Goal: Task Accomplishment & Management: Manage account settings

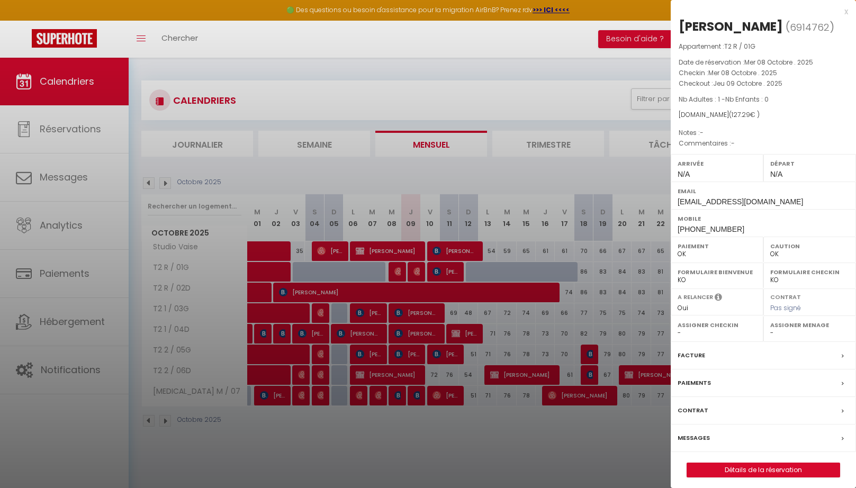
select select "0"
click at [846, 13] on div "x" at bounding box center [759, 11] width 177 height 13
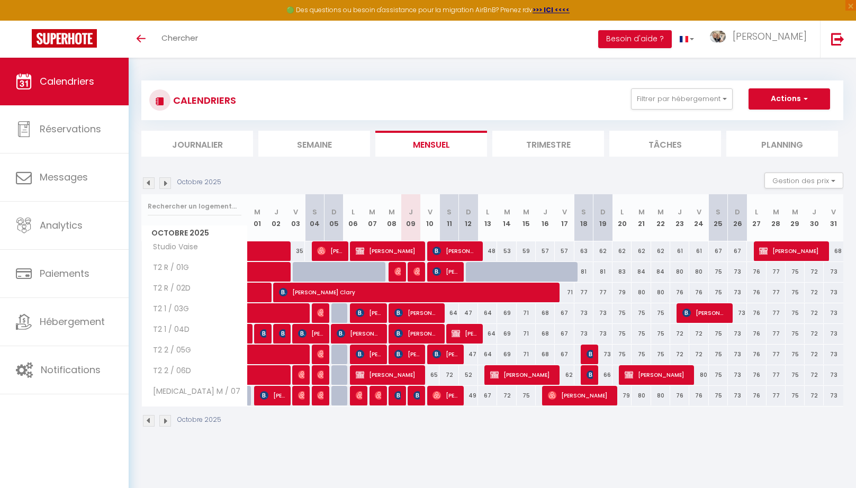
click at [417, 400] on span "[PERSON_NAME]" at bounding box center [417, 396] width 6 height 20
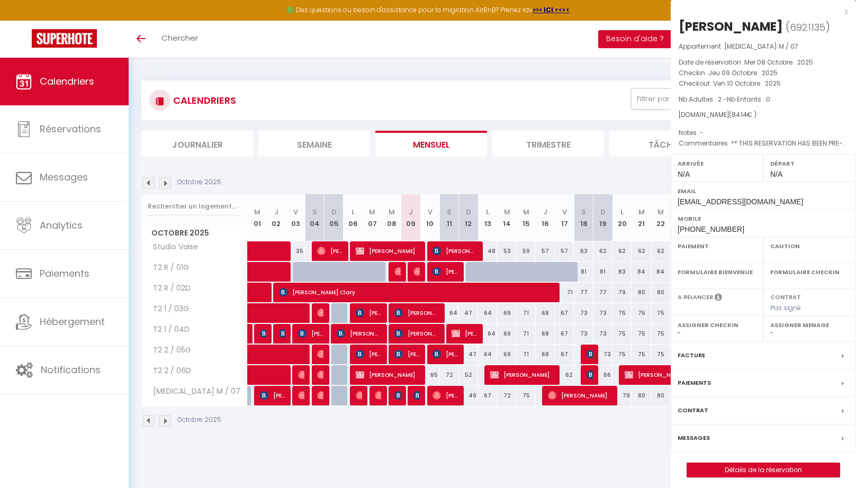
select select "OK"
select select "0"
select select "1"
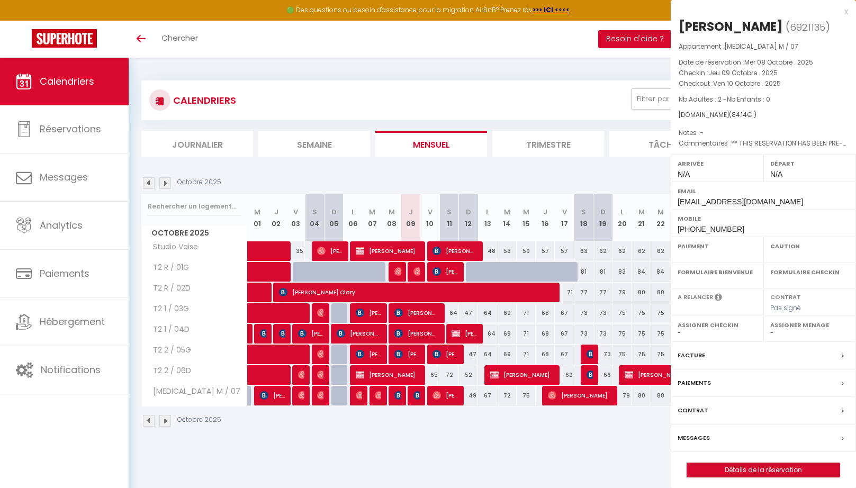
select select
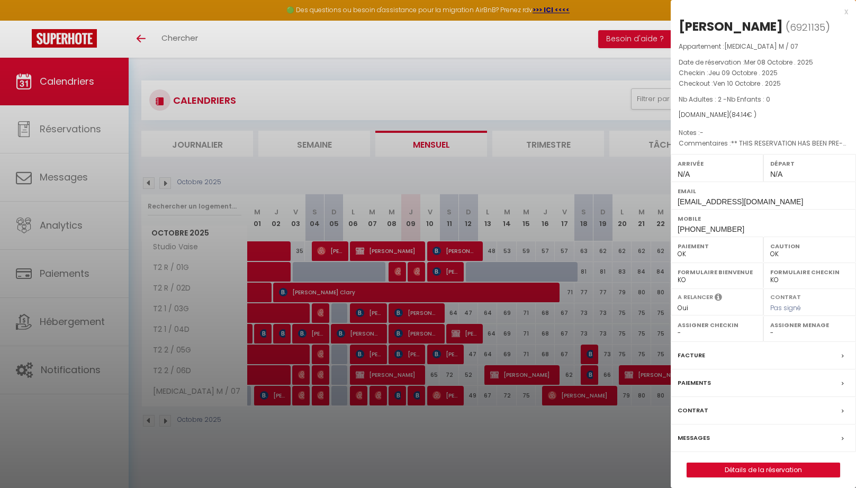
click at [695, 436] on label "Messages" at bounding box center [694, 438] width 32 height 11
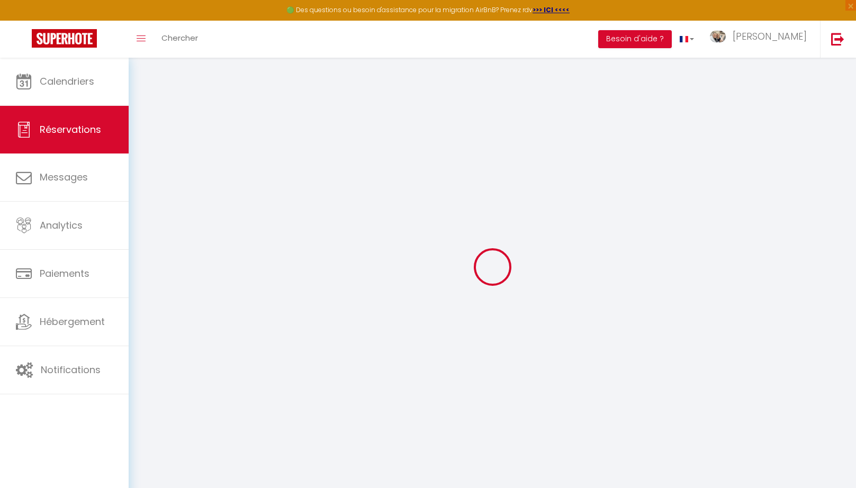
select select
checkbox input "false"
select select
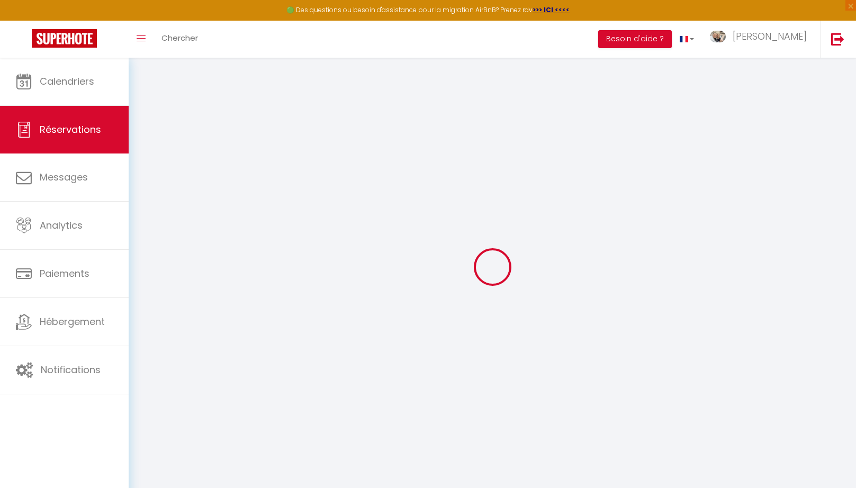
checkbox input "false"
type textarea "** THIS RESERVATION HAS BEEN PRE-PAID ** BOOKING NOTE : Payment charge is EUR 1…"
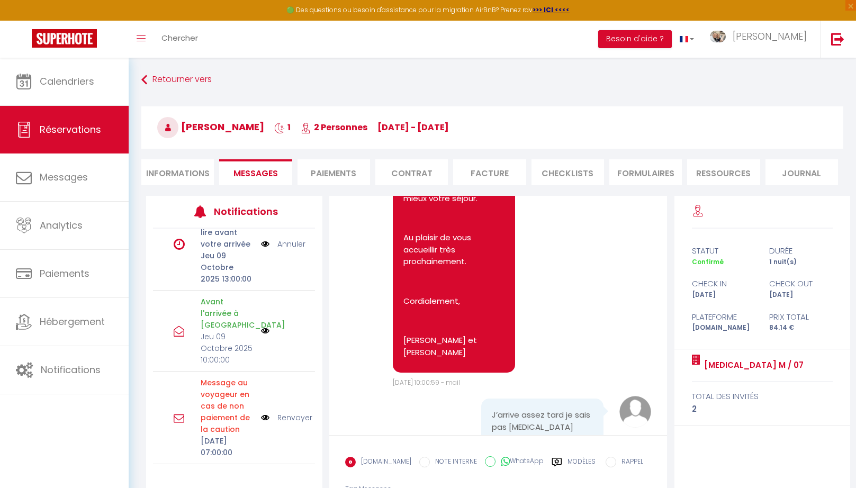
scroll to position [4601, 0]
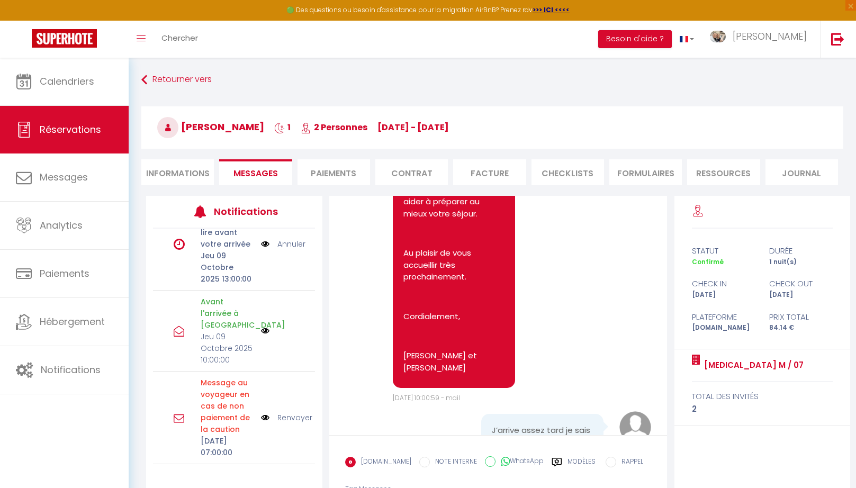
click at [568, 459] on label "Modèles" at bounding box center [582, 466] width 28 height 19
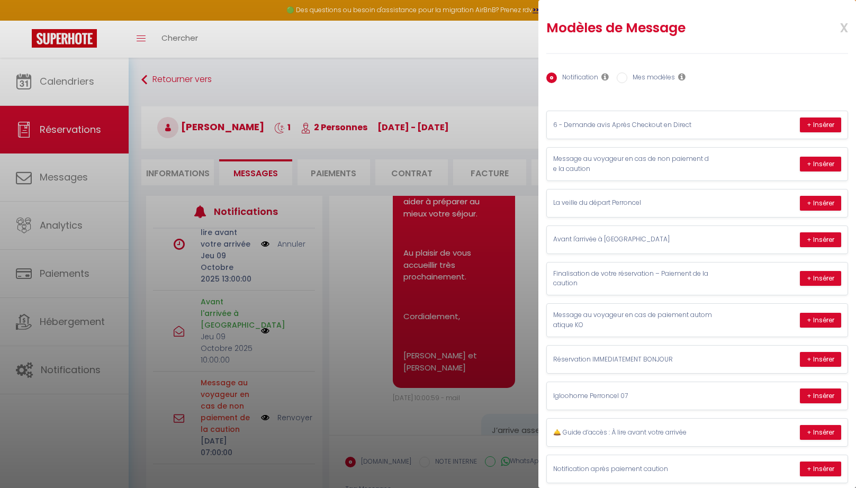
click at [458, 376] on div at bounding box center [428, 244] width 856 height 488
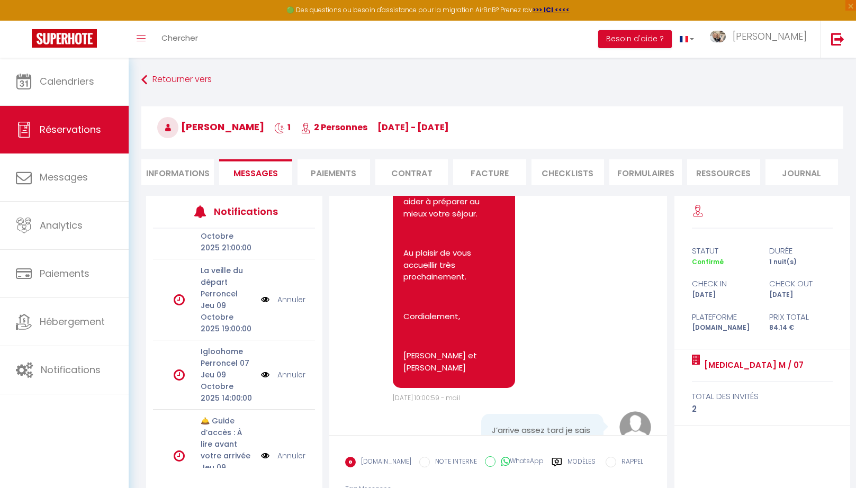
scroll to position [59, 0]
click at [558, 463] on div "Modèles" at bounding box center [574, 468] width 44 height 22
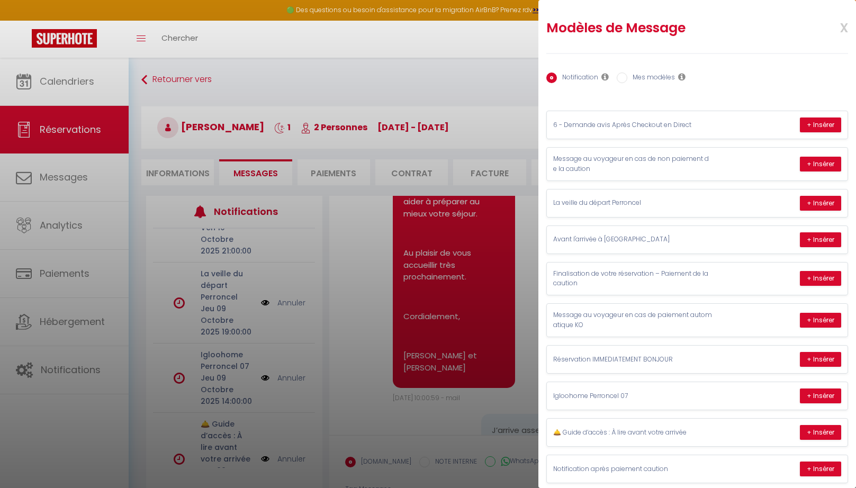
click at [671, 79] on label "Mes modèles" at bounding box center [652, 79] width 48 height 12
click at [628, 79] on input "Mes modèles" at bounding box center [622, 78] width 11 height 11
radio input "true"
radio input "false"
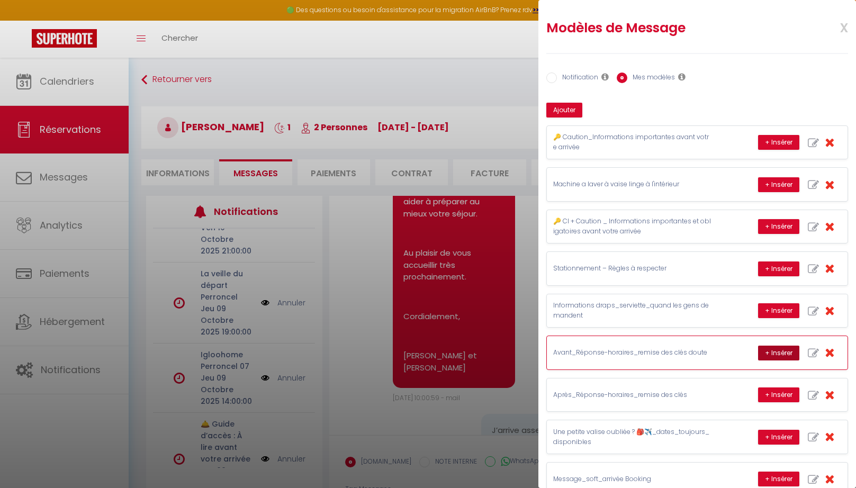
click at [779, 348] on button "+ Insérer" at bounding box center [778, 353] width 41 height 15
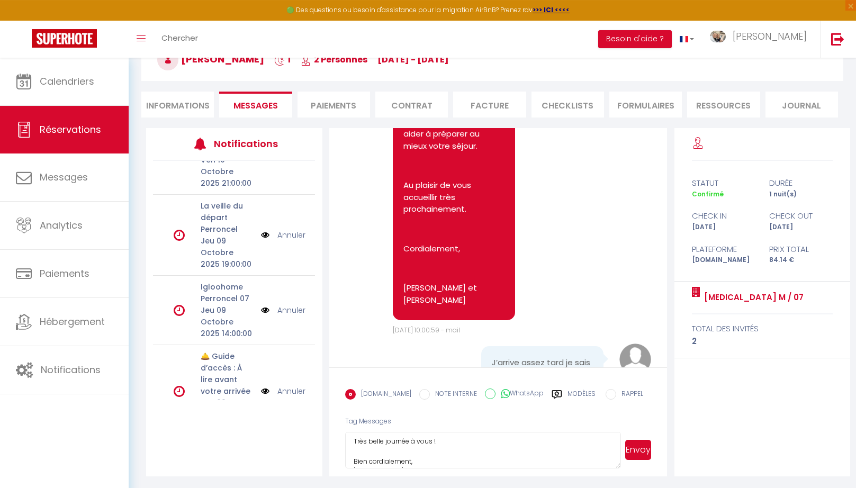
scroll to position [25, 0]
drag, startPoint x: 427, startPoint y: 440, endPoint x: 430, endPoint y: 449, distance: 9.9
click at [427, 440] on textarea "Parfait ! Soit nous serons là pour vous accueillir, soit nous vous enverrons to…" at bounding box center [483, 450] width 276 height 37
type textarea "Parfait ! Soit nous serons là pour vous accueillir, soit nous vous enverrons to…"
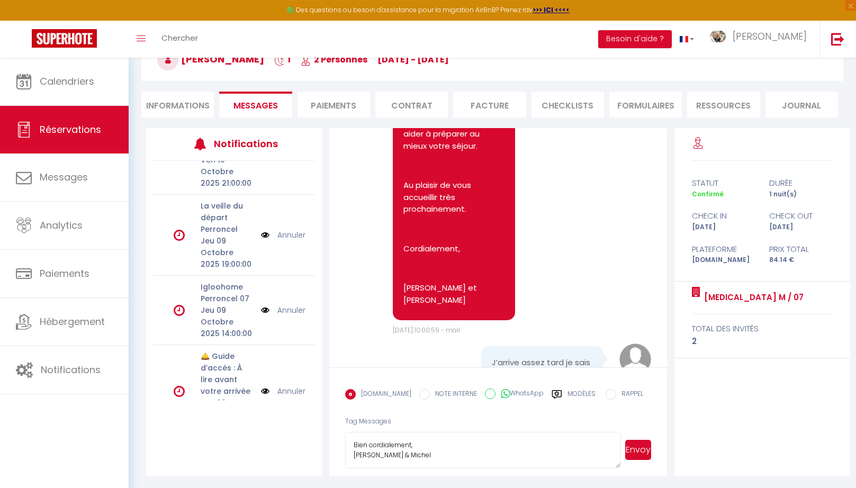
click at [641, 450] on button "Envoyer" at bounding box center [638, 450] width 26 height 20
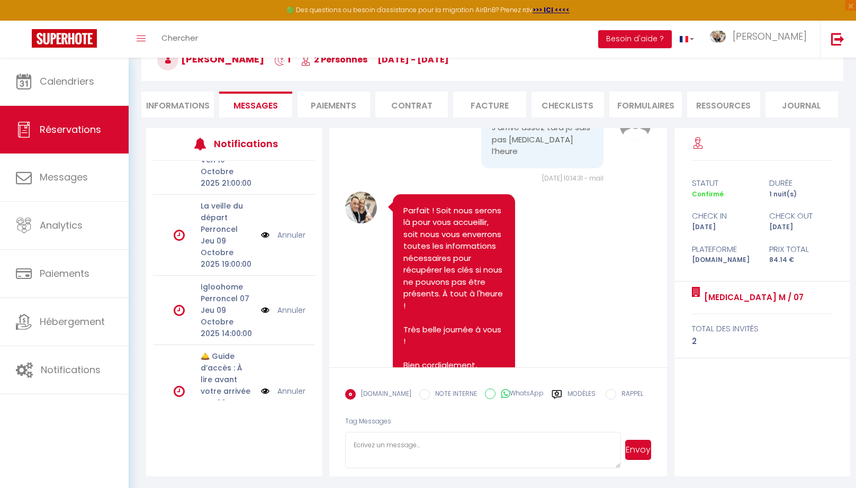
scroll to position [4842, 0]
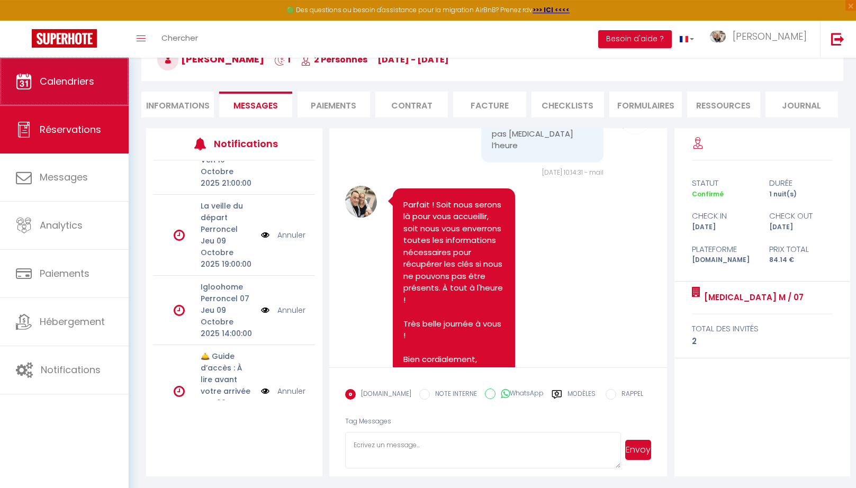
click at [65, 100] on link "Calendriers" at bounding box center [64, 82] width 129 height 48
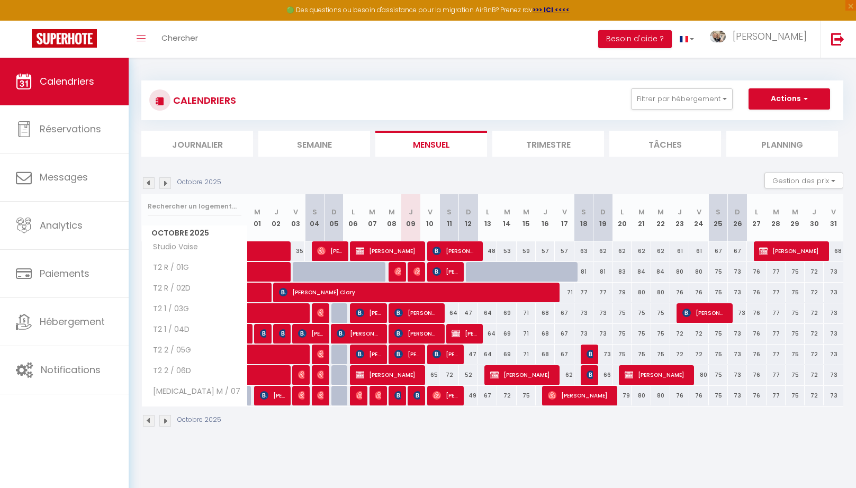
click at [369, 309] on span "[PERSON_NAME]" at bounding box center [368, 313] width 25 height 20
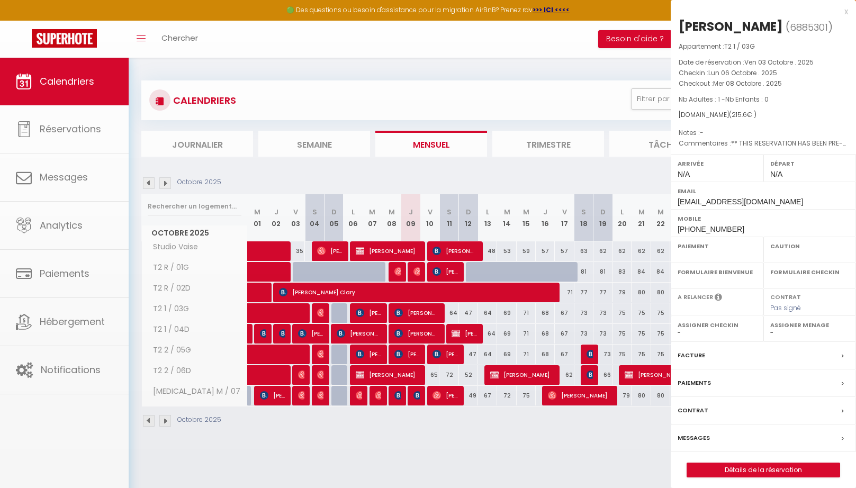
select select "OK"
select select "0"
select select "1"
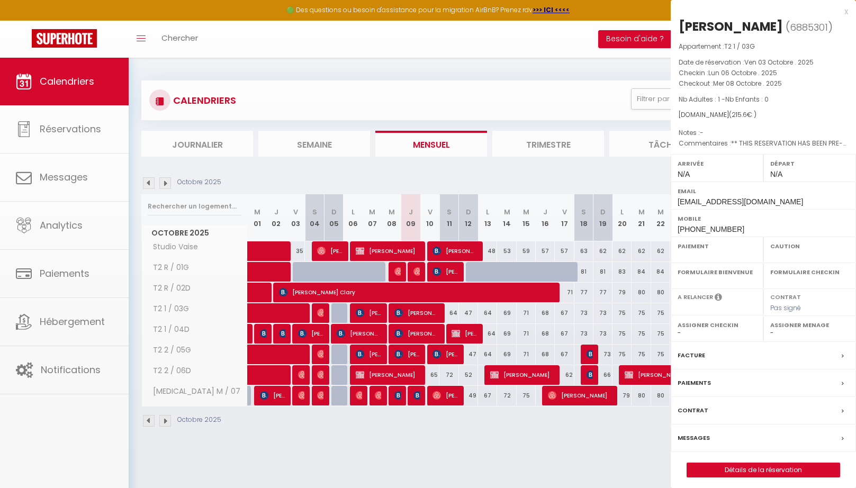
select select
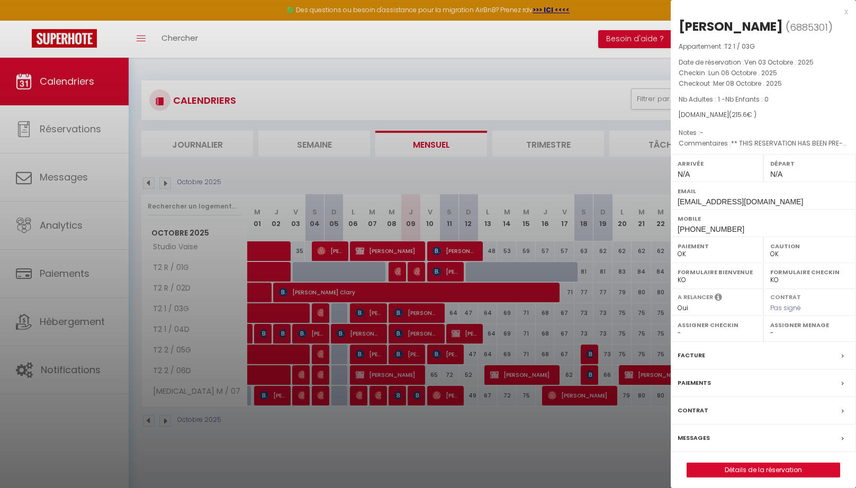
click at [416, 397] on div at bounding box center [428, 244] width 856 height 488
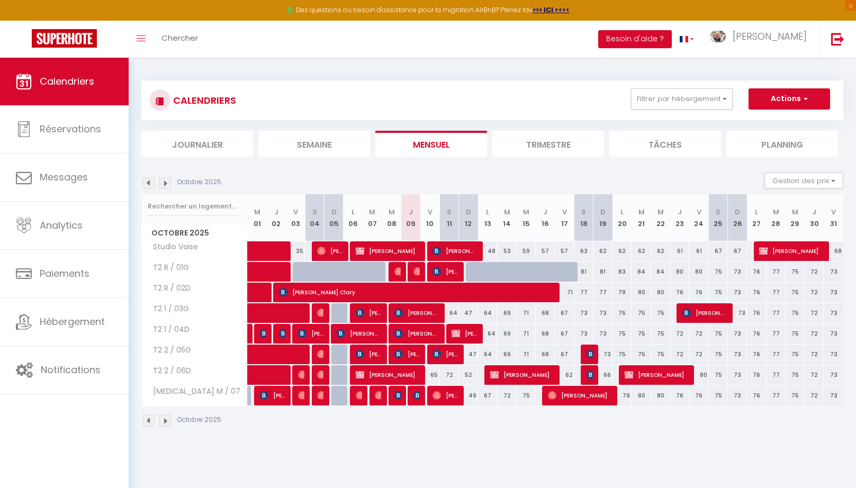
click at [419, 397] on img at bounding box center [418, 395] width 8 height 8
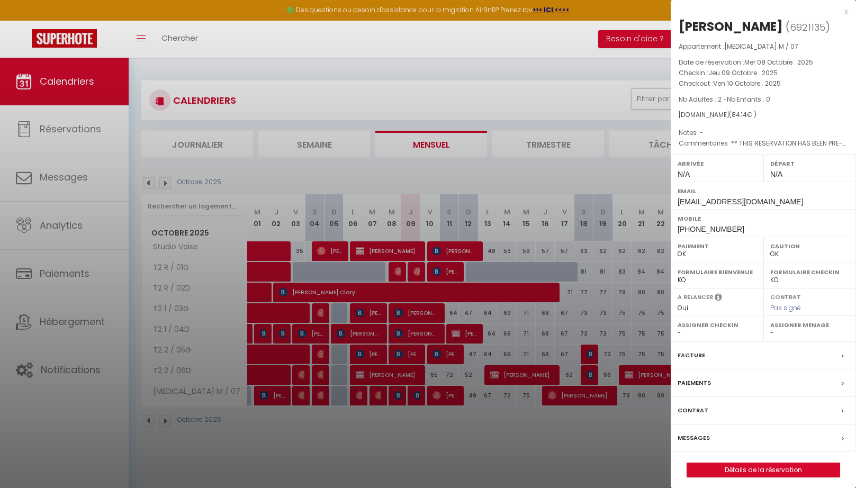
click at [846, 13] on div "x" at bounding box center [759, 11] width 177 height 13
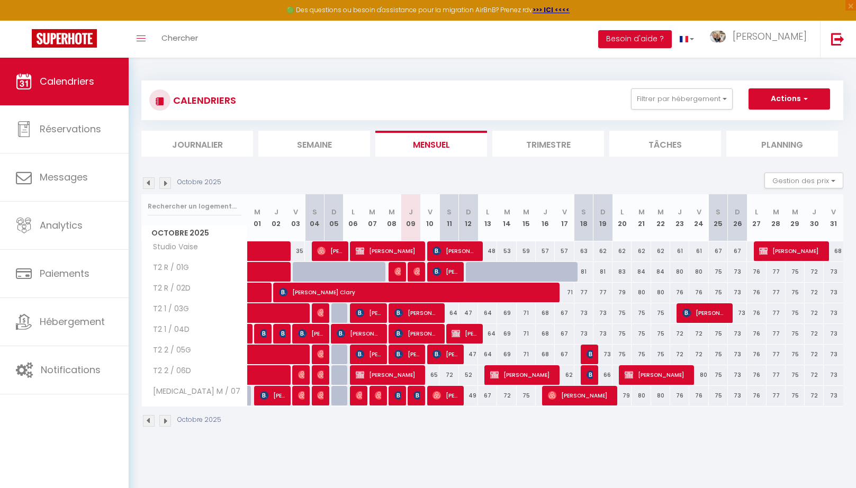
scroll to position [1, 0]
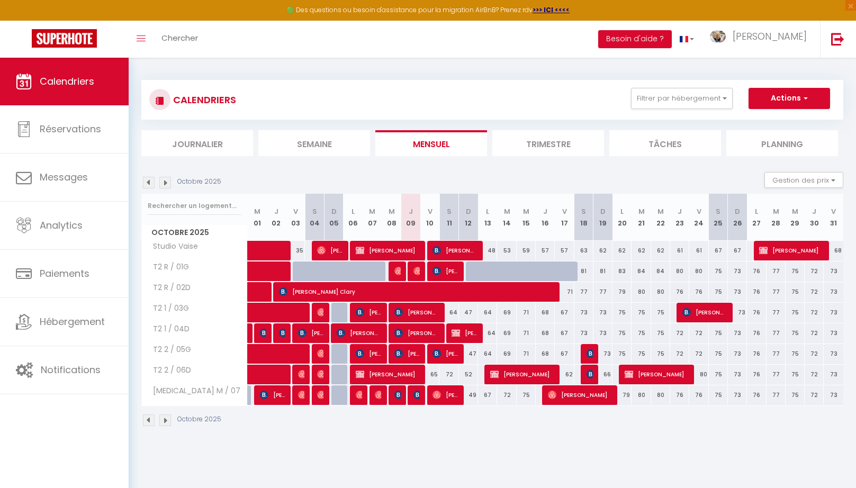
click at [592, 347] on span "[PERSON_NAME]" at bounding box center [590, 354] width 6 height 20
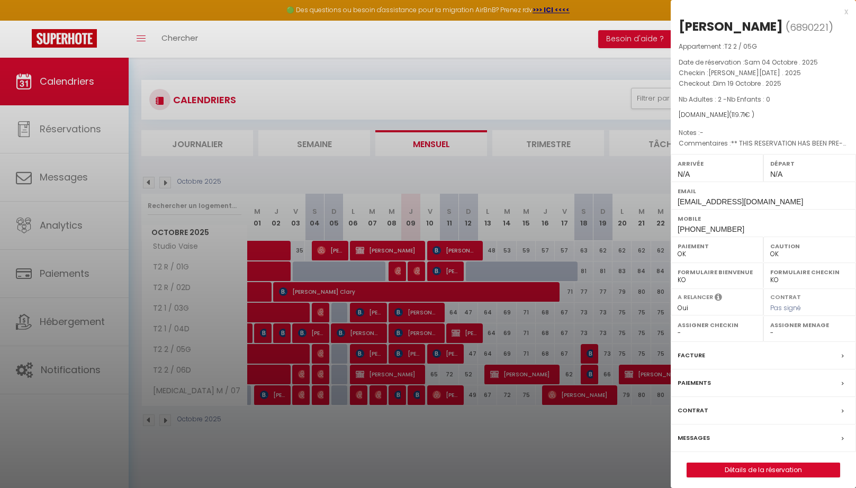
click at [589, 377] on div at bounding box center [428, 244] width 856 height 488
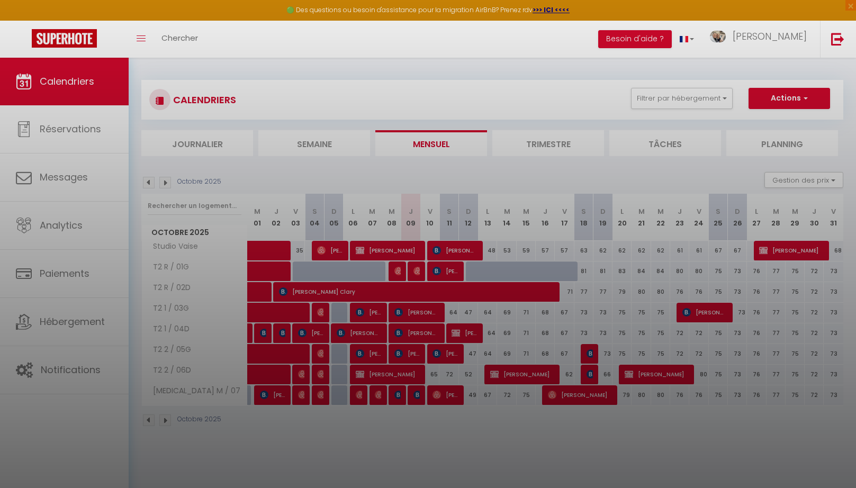
click at [589, 377] on span "[PERSON_NAME]" at bounding box center [590, 374] width 6 height 20
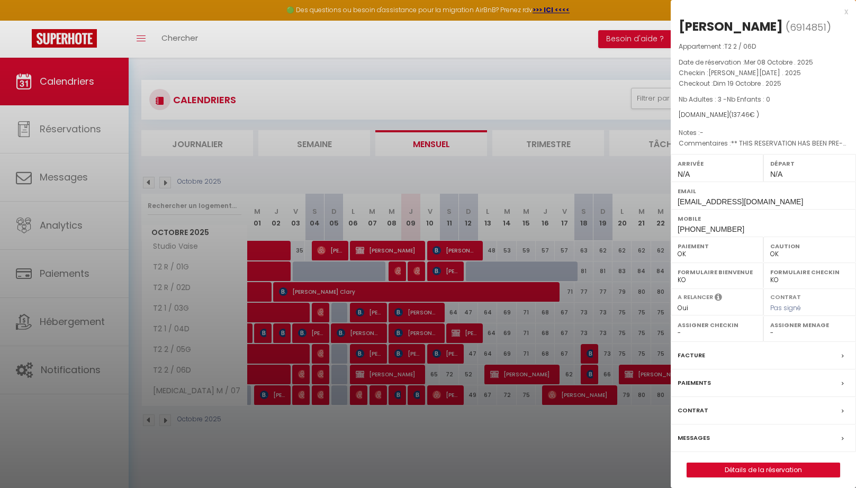
click at [847, 11] on div "x" at bounding box center [759, 11] width 177 height 13
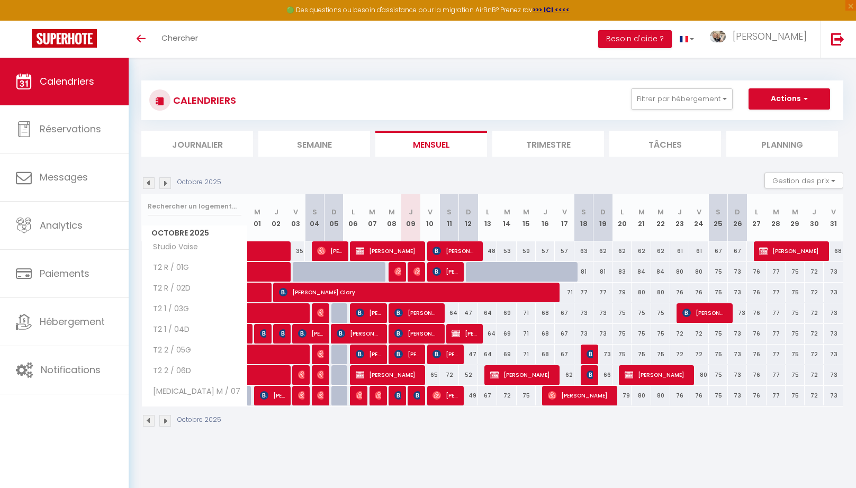
scroll to position [1, 0]
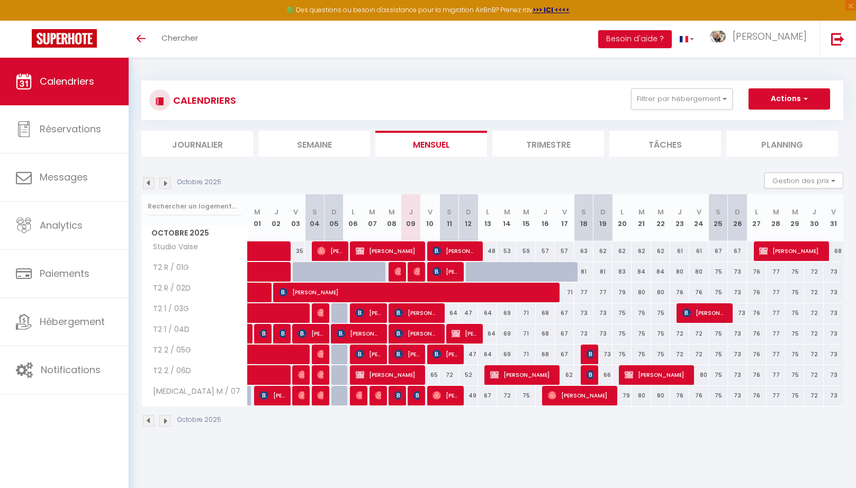
scroll to position [1, 0]
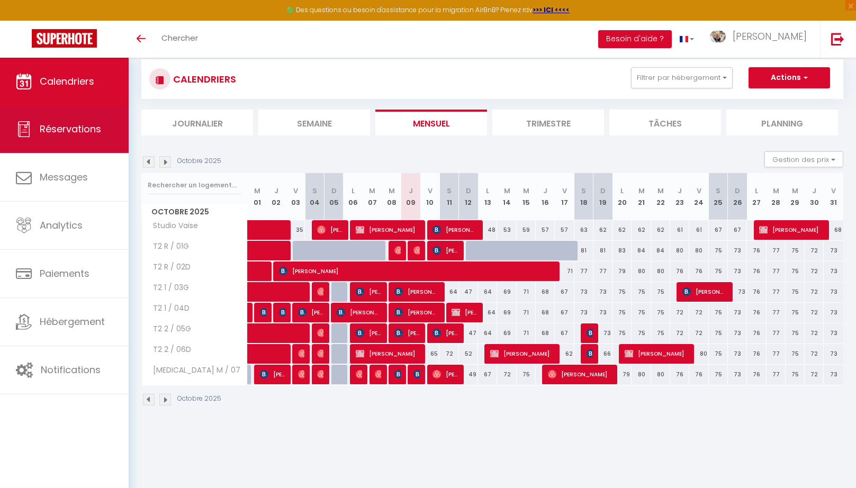
click at [34, 143] on link "Réservations" at bounding box center [64, 129] width 129 height 48
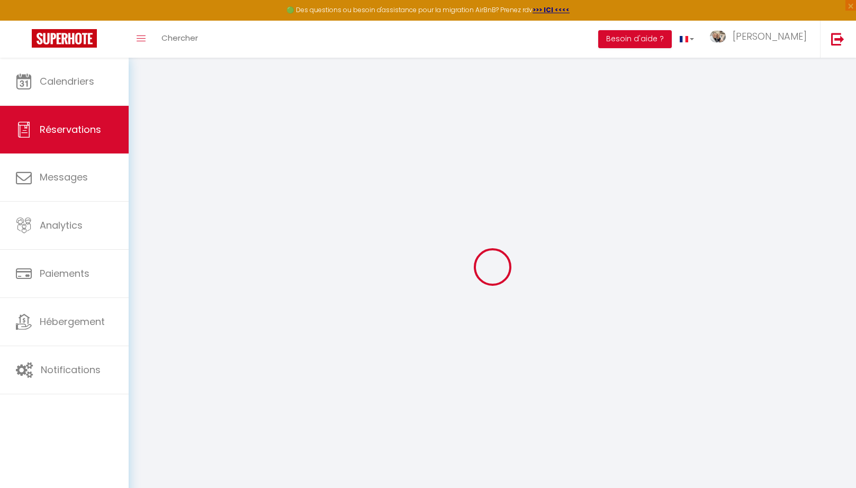
select select "no_show"
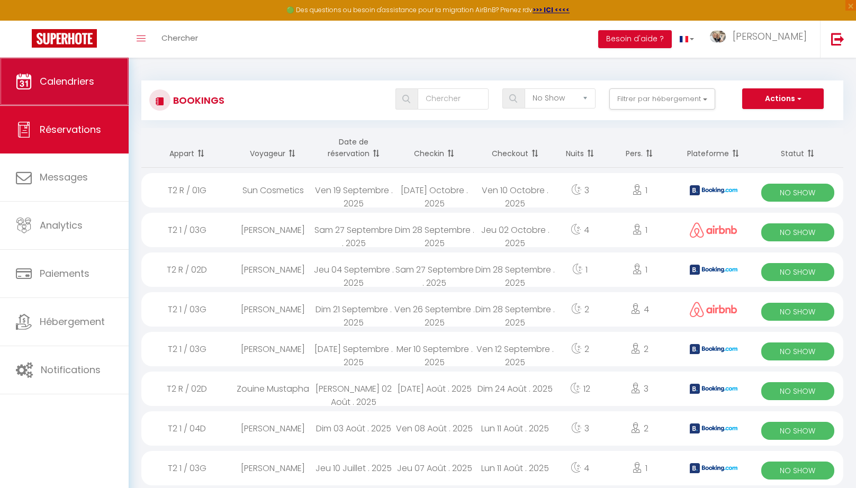
click at [54, 83] on span "Calendriers" at bounding box center [67, 81] width 55 height 13
